Goal: Information Seeking & Learning: Compare options

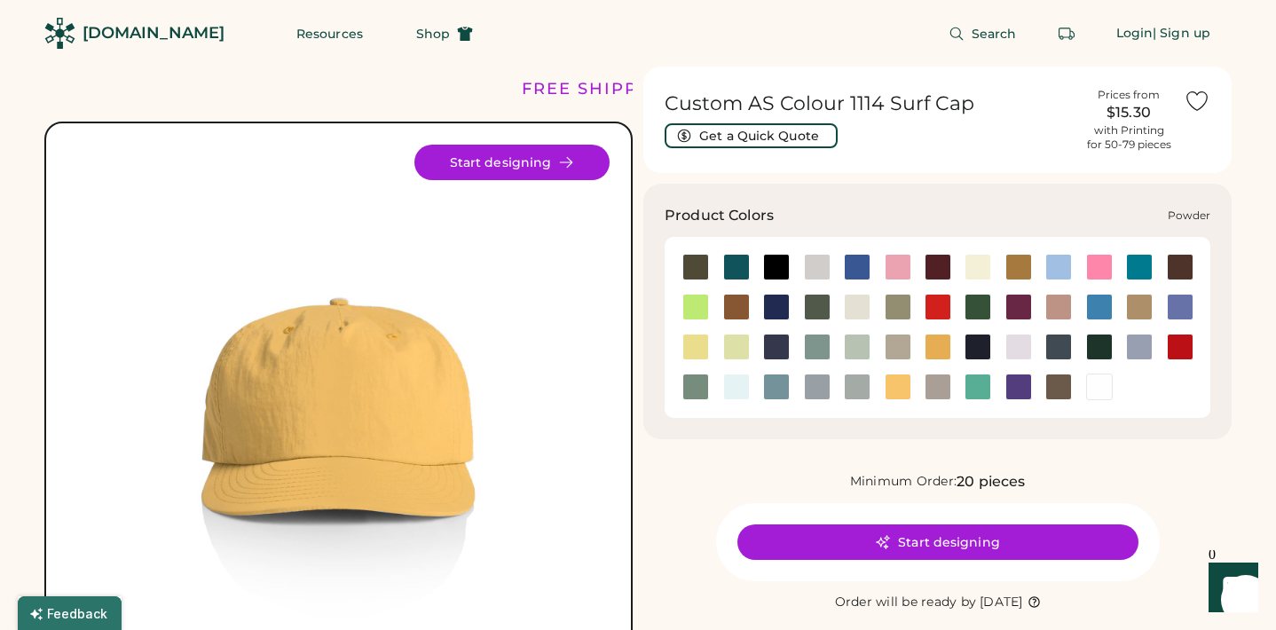
click at [1133, 343] on div at bounding box center [1139, 347] width 27 height 27
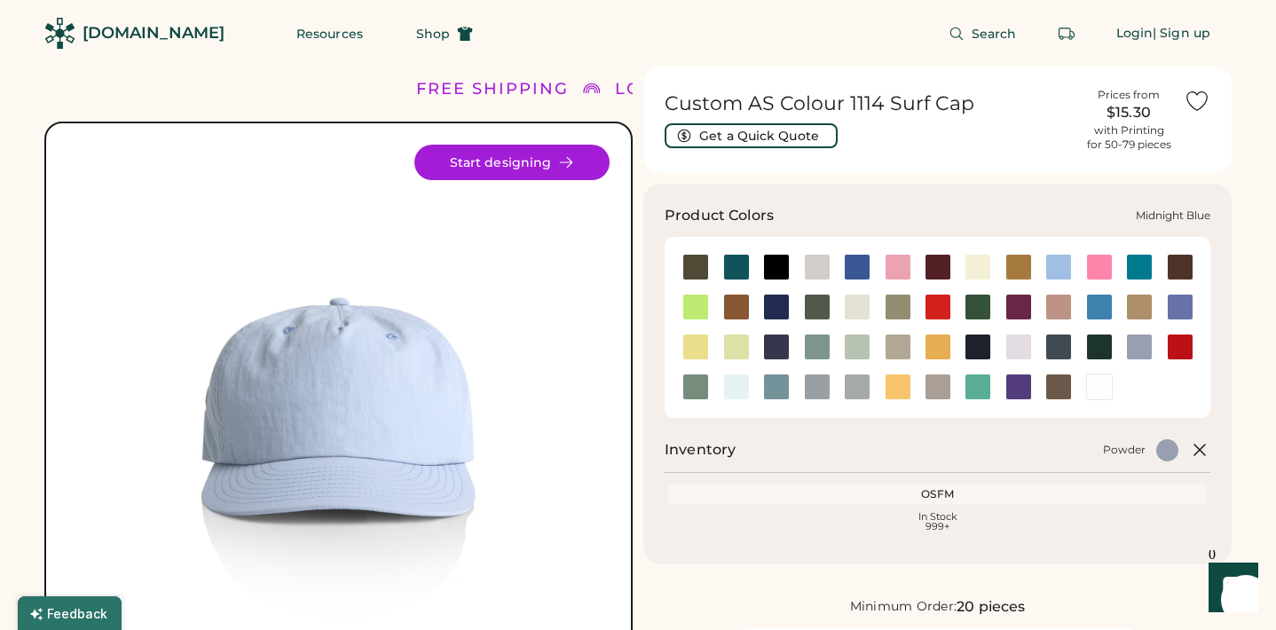
click at [768, 341] on div at bounding box center [776, 347] width 27 height 27
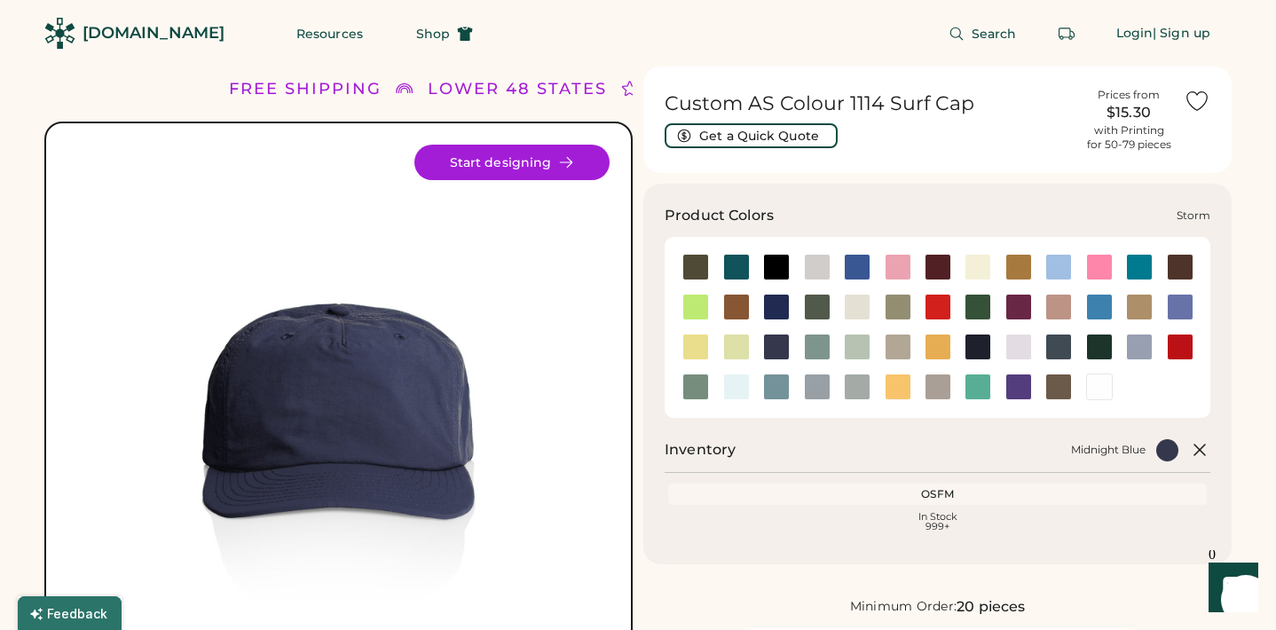
click at [852, 394] on div at bounding box center [857, 387] width 27 height 27
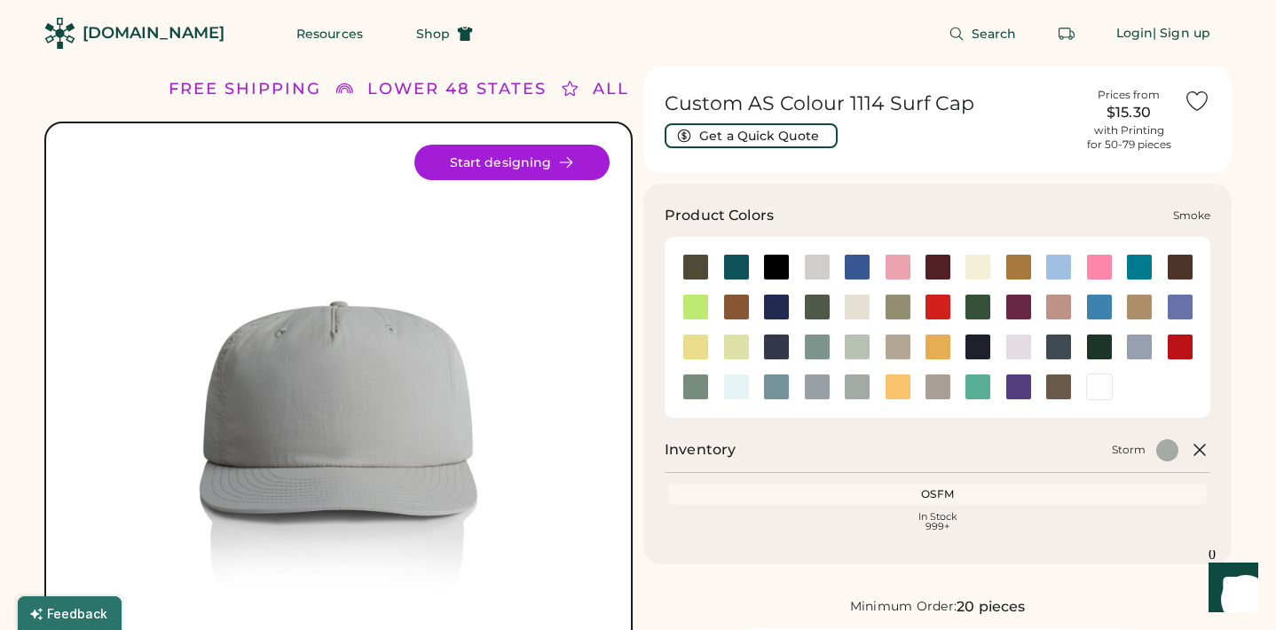
click at [813, 389] on div at bounding box center [817, 387] width 27 height 27
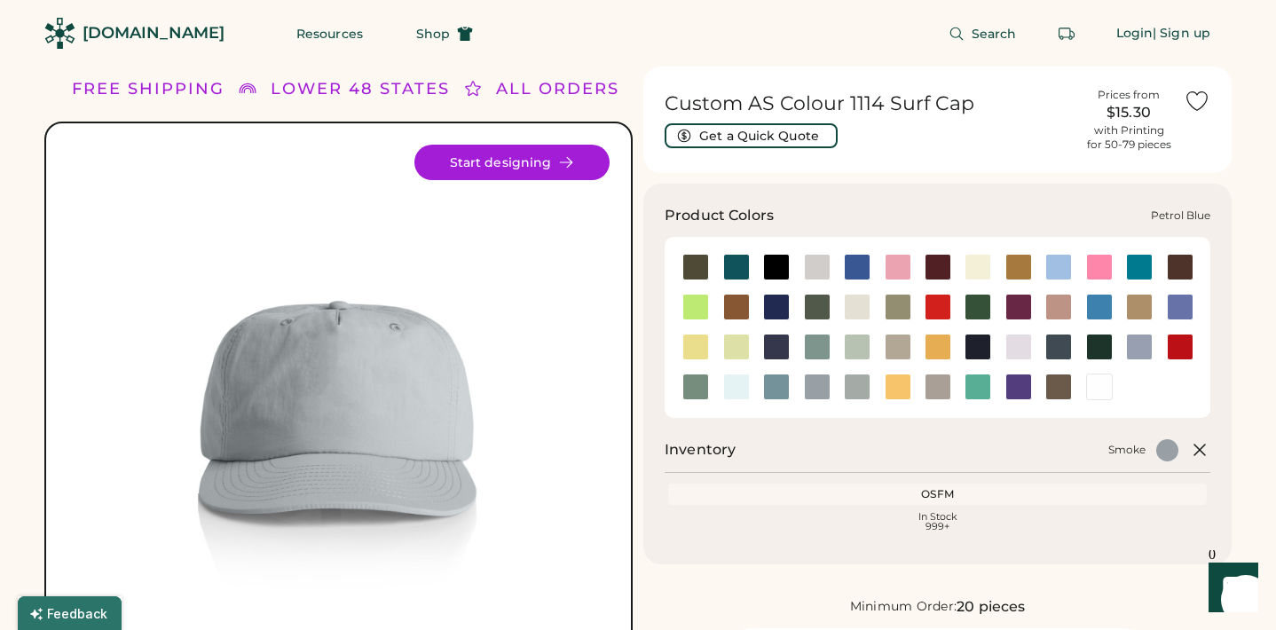
click at [1060, 344] on div at bounding box center [1058, 347] width 27 height 27
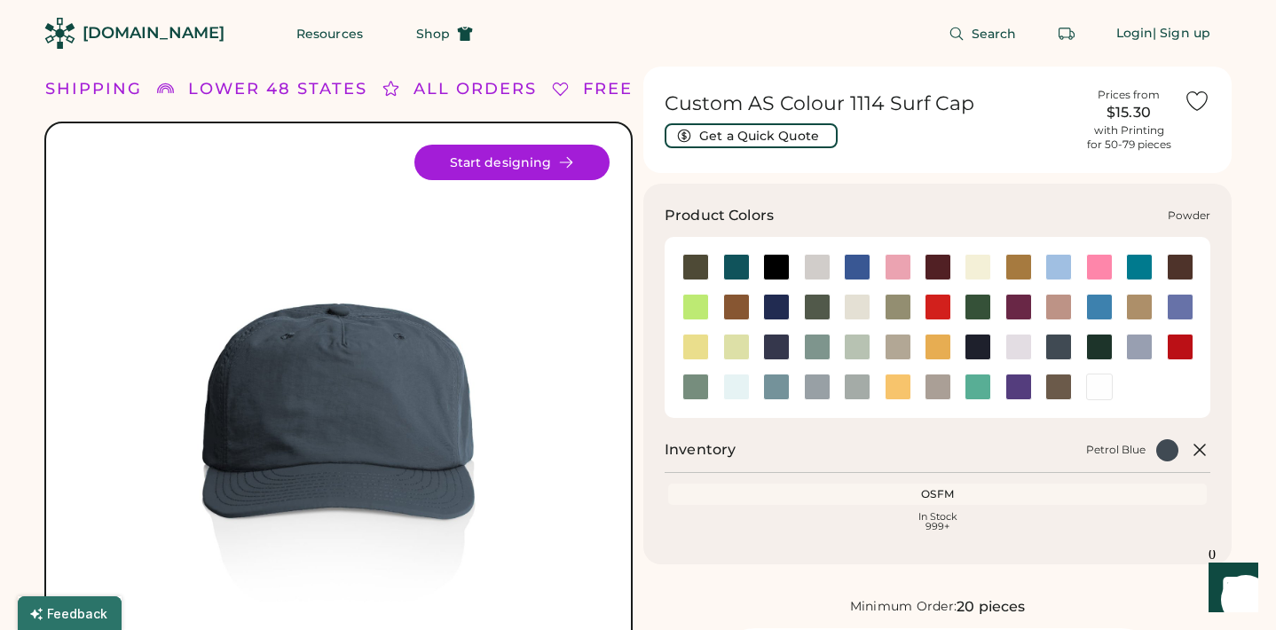
click at [1141, 344] on div at bounding box center [1139, 347] width 27 height 27
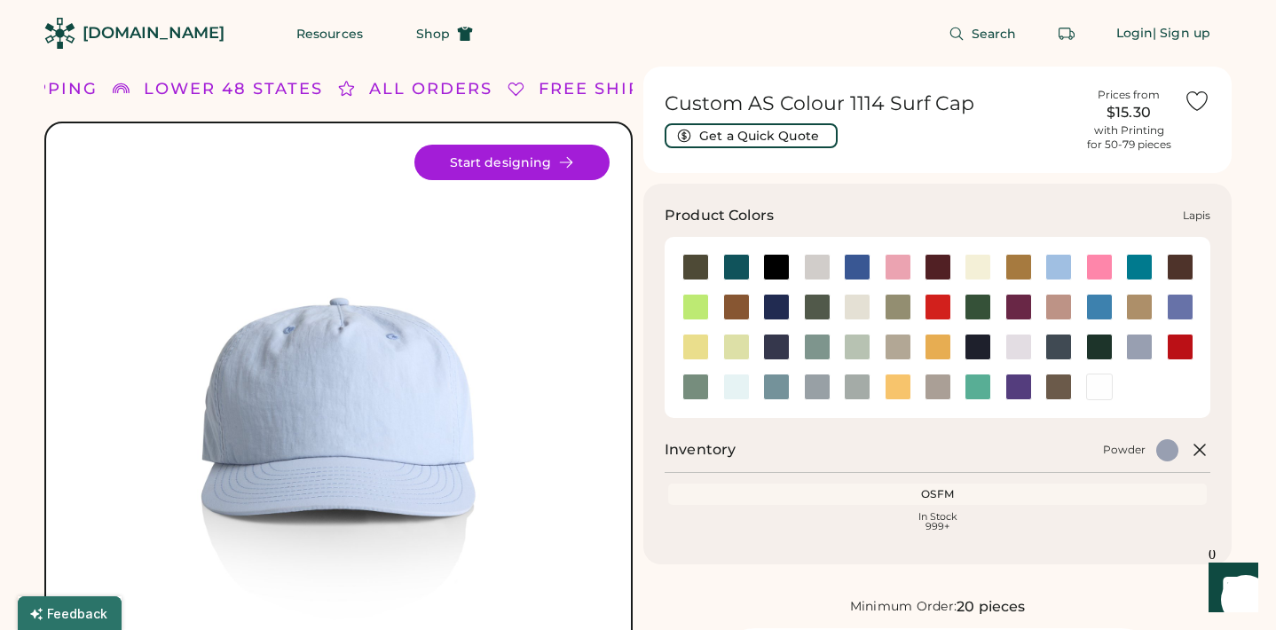
click at [1177, 306] on div at bounding box center [1180, 307] width 27 height 27
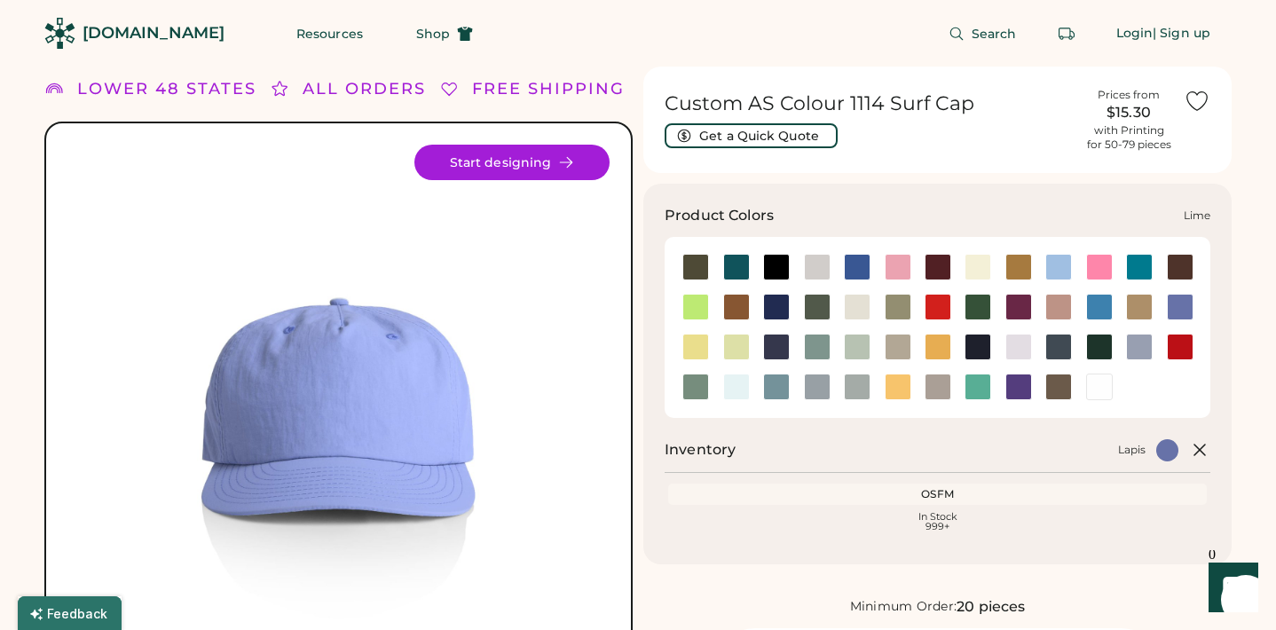
click at [777, 305] on div at bounding box center [776, 307] width 27 height 27
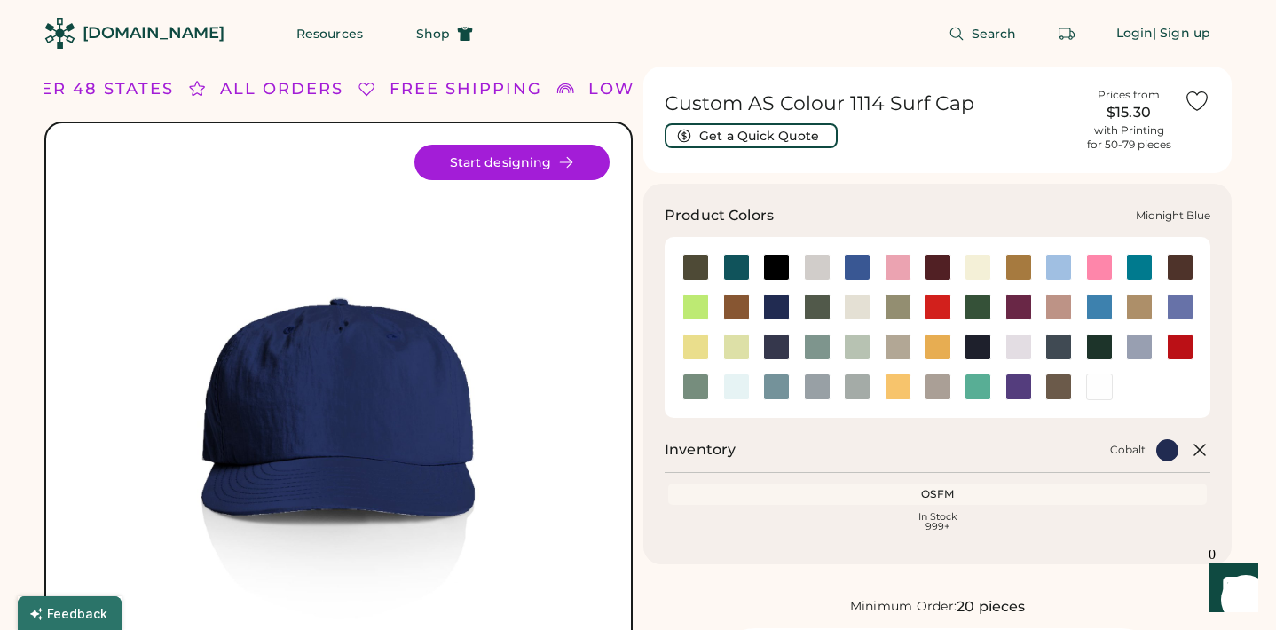
click at [776, 339] on div at bounding box center [776, 347] width 27 height 27
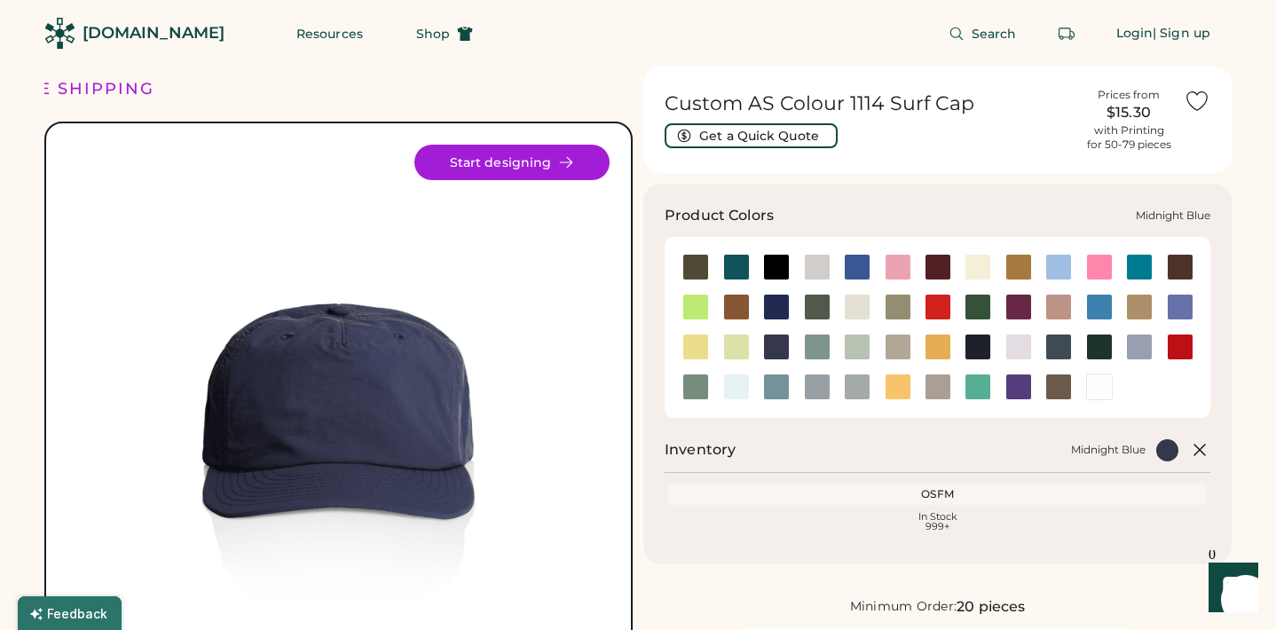
click at [776, 346] on div at bounding box center [776, 347] width 27 height 27
click at [781, 298] on div at bounding box center [776, 307] width 27 height 27
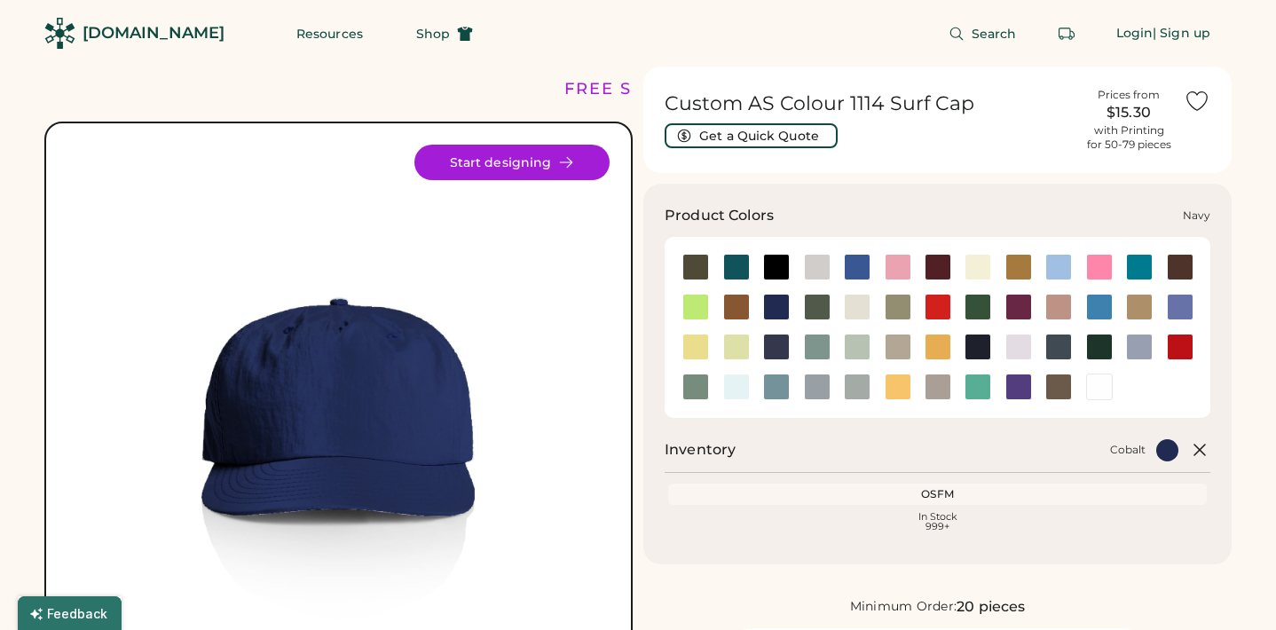
click at [970, 340] on div at bounding box center [978, 347] width 27 height 27
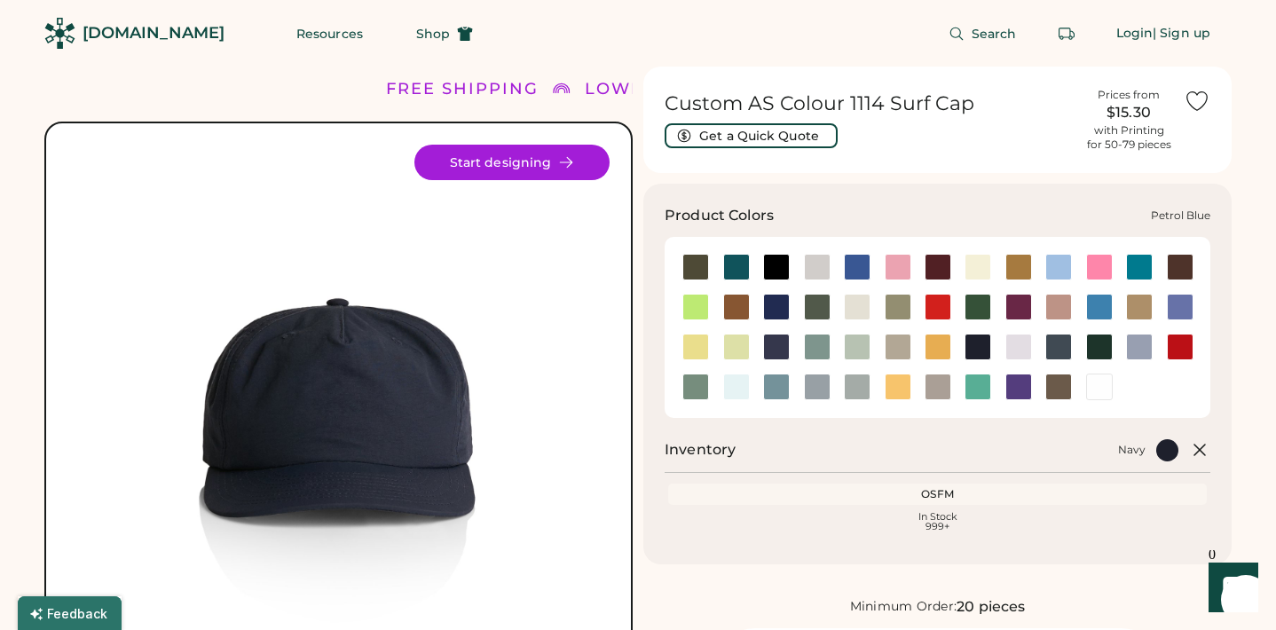
click at [1050, 339] on div at bounding box center [1058, 347] width 27 height 27
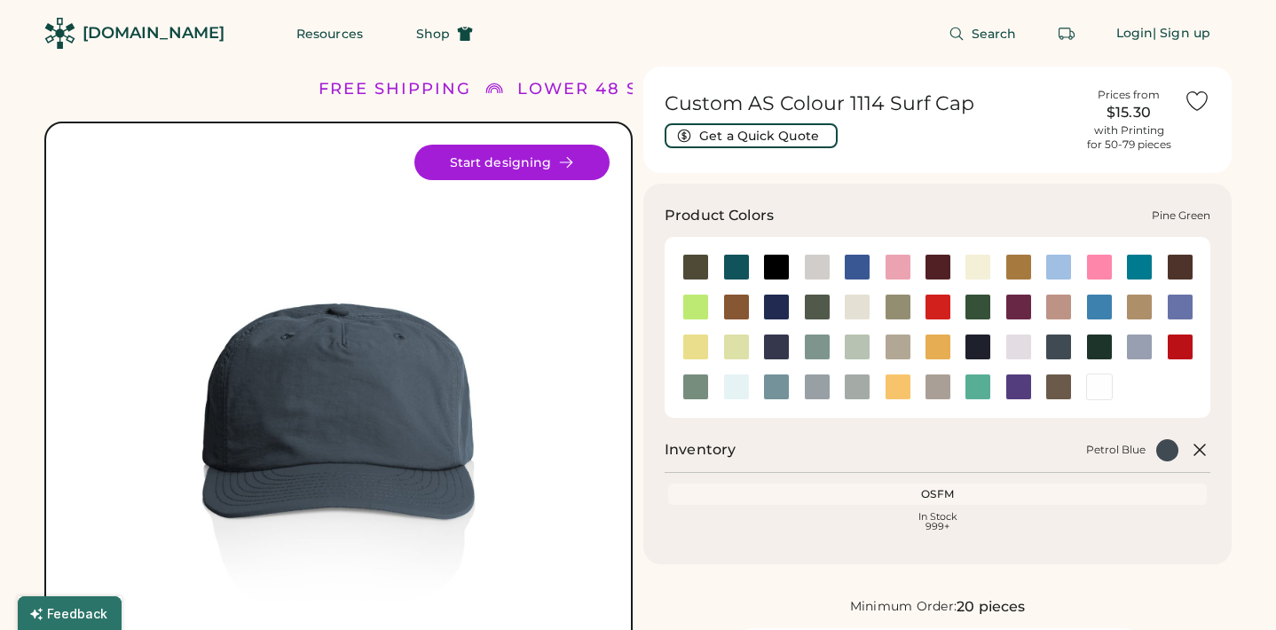
click at [1095, 343] on div at bounding box center [1099, 347] width 27 height 27
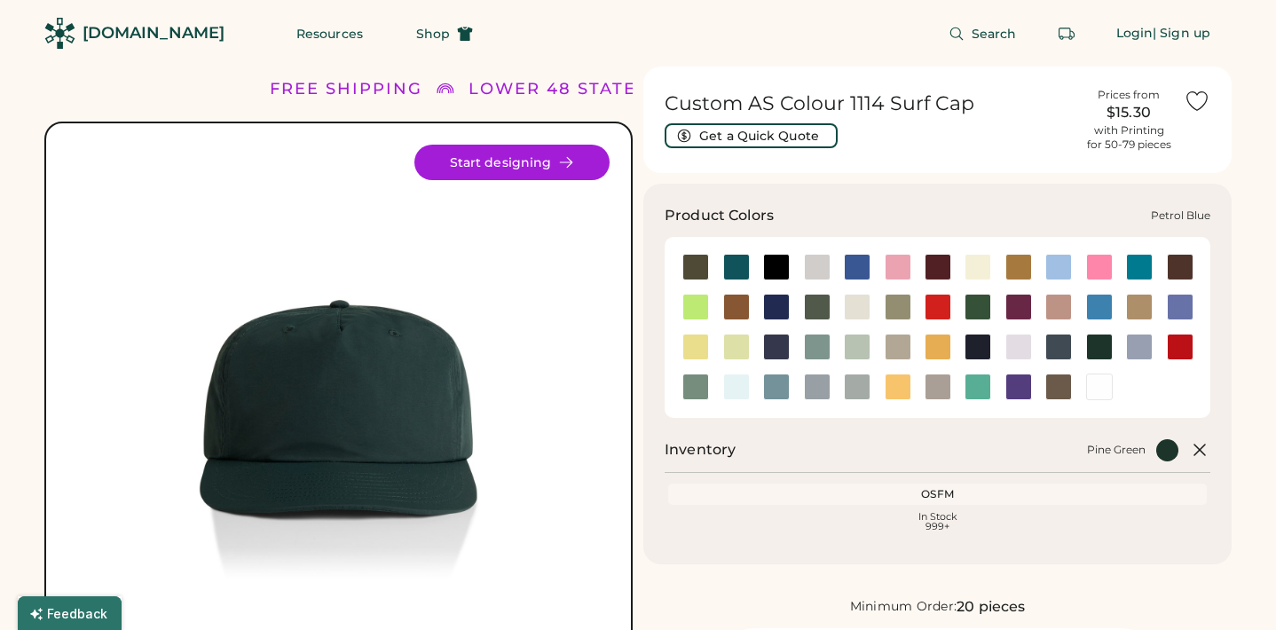
click at [1049, 346] on div at bounding box center [1058, 347] width 27 height 27
